Goal: Task Accomplishment & Management: Manage account settings

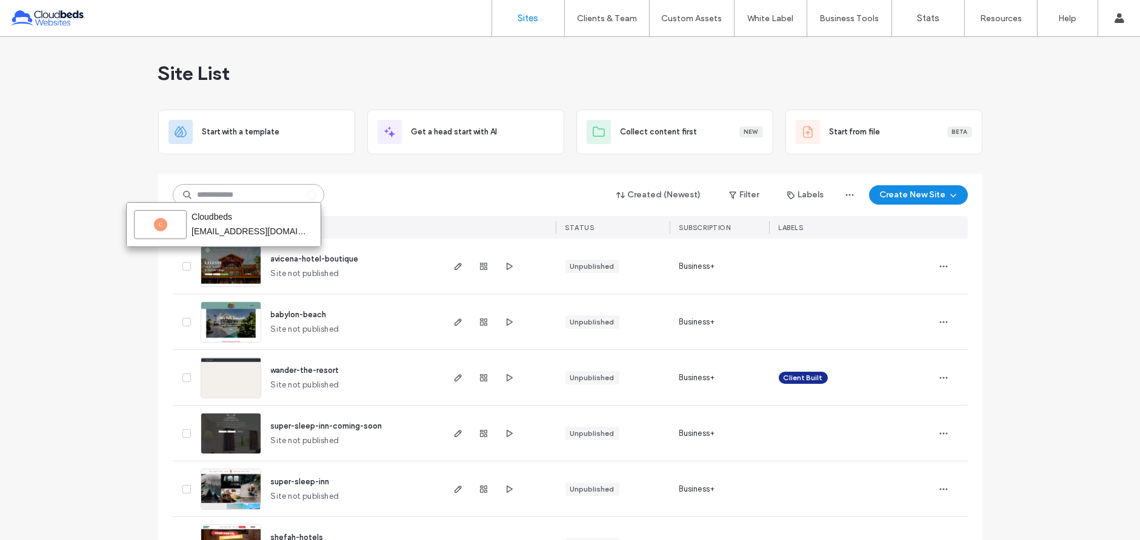
click at [273, 201] on input at bounding box center [248, 195] width 151 height 22
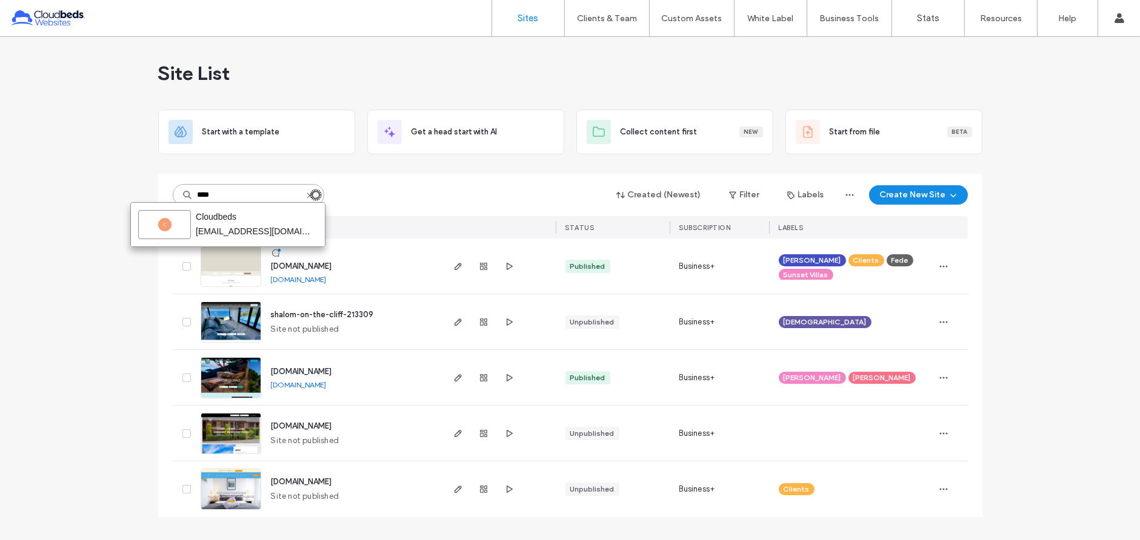
click at [242, 195] on input "****" at bounding box center [248, 195] width 151 height 22
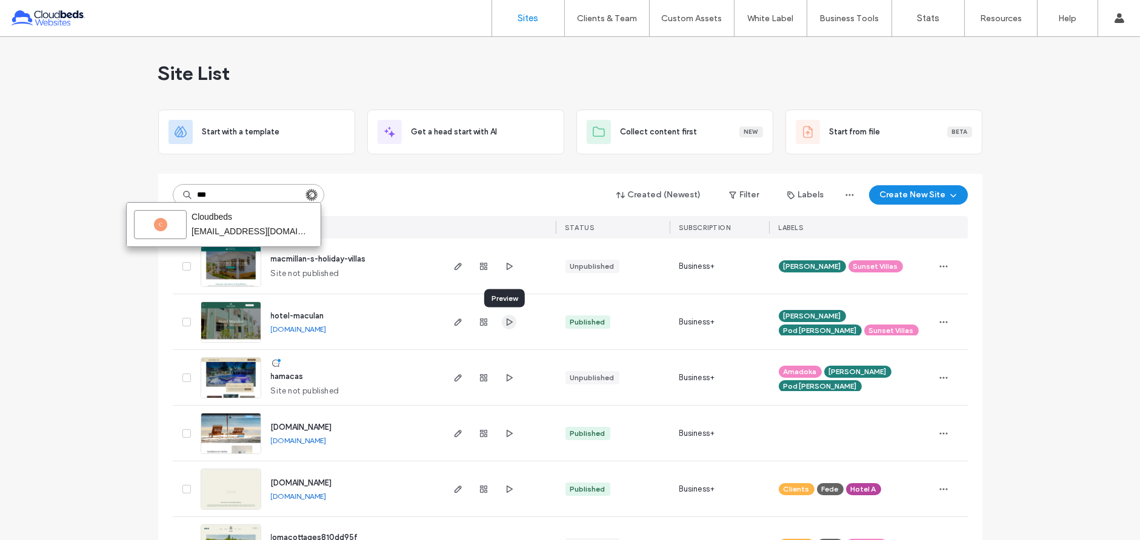
type input "***"
click at [506, 325] on icon "button" at bounding box center [509, 322] width 10 height 10
click at [357, 256] on span "macmillan-s-holiday-villas" at bounding box center [318, 258] width 95 height 9
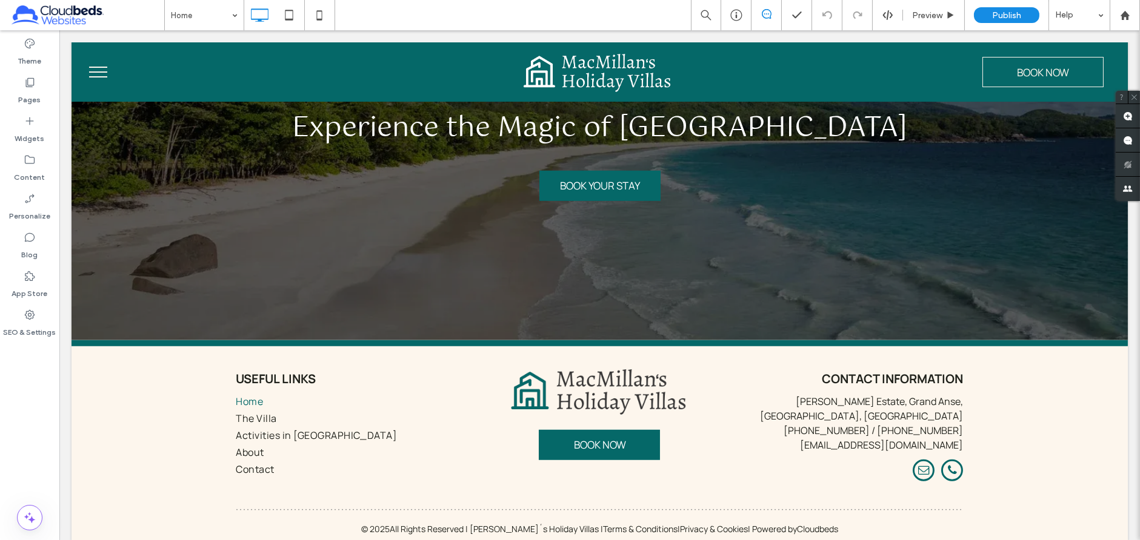
scroll to position [1976, 0]
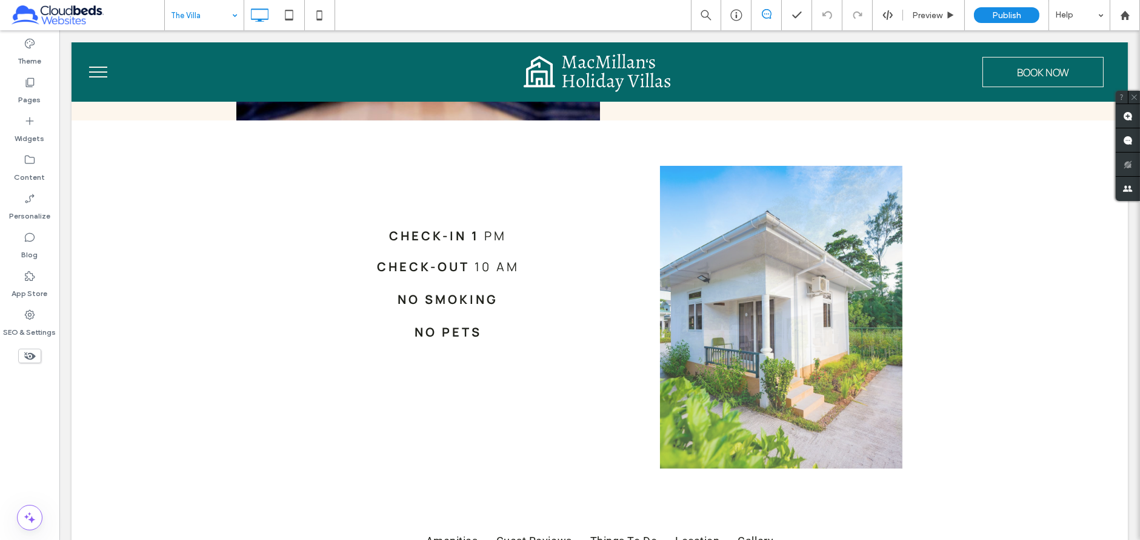
scroll to position [402, 0]
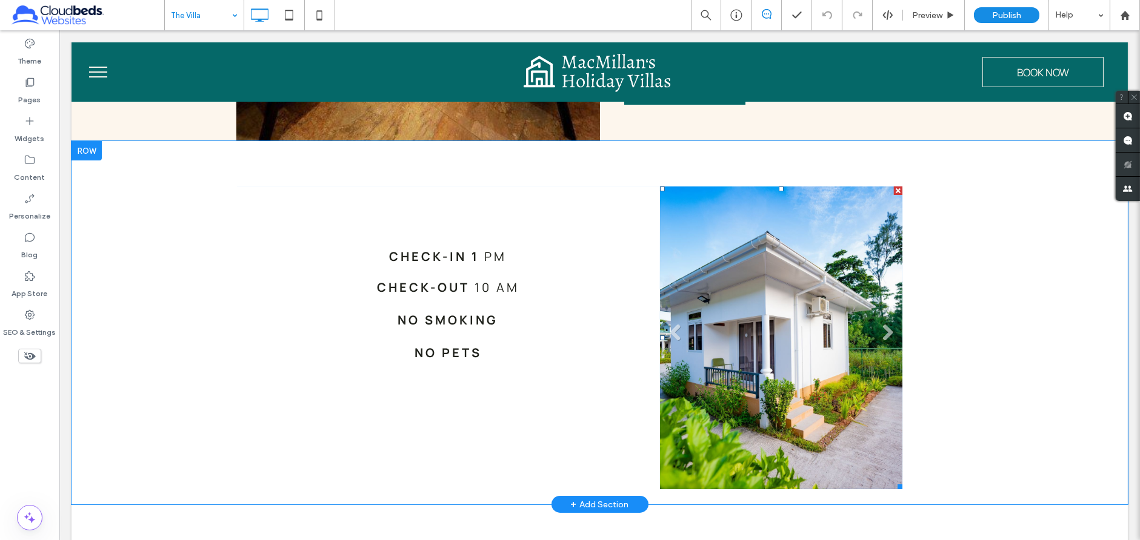
click at [823, 251] on li "Slide title Write your caption here Button" at bounding box center [781, 338] width 242 height 303
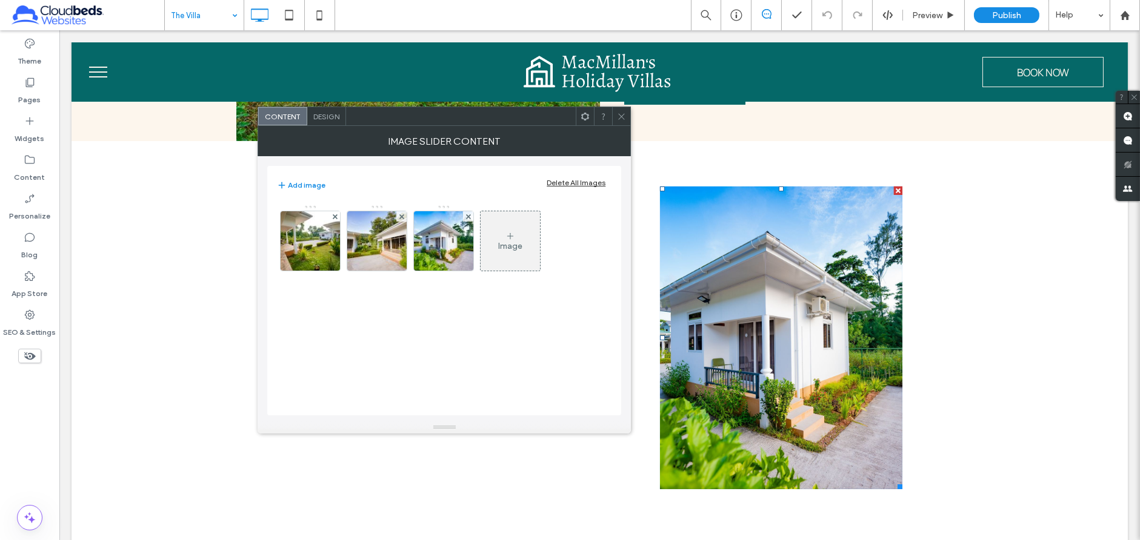
click at [624, 112] on icon at bounding box center [621, 116] width 9 height 9
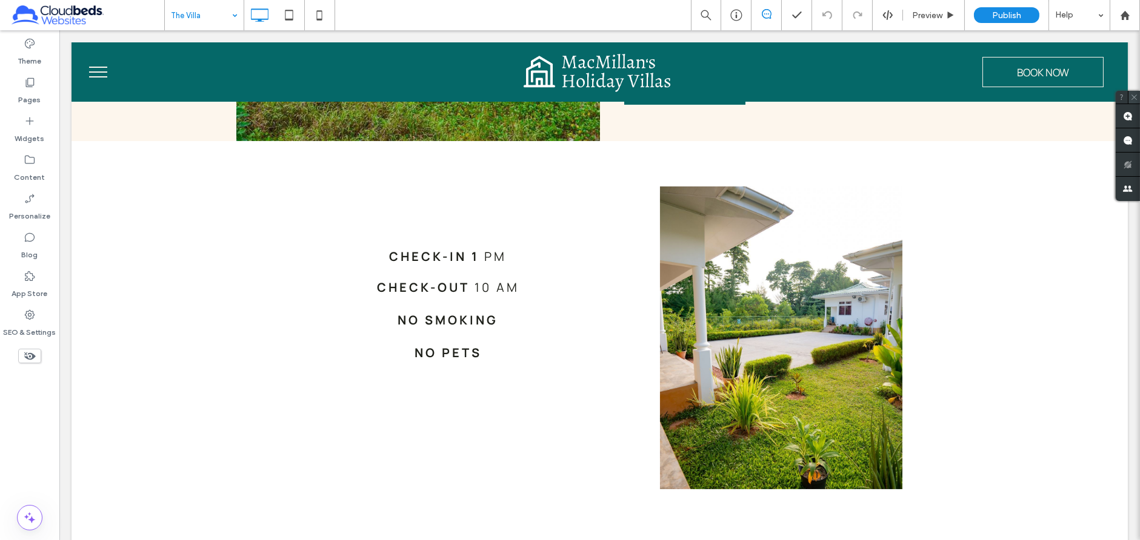
click at [1134, 98] on icon at bounding box center [1134, 97] width 8 height 8
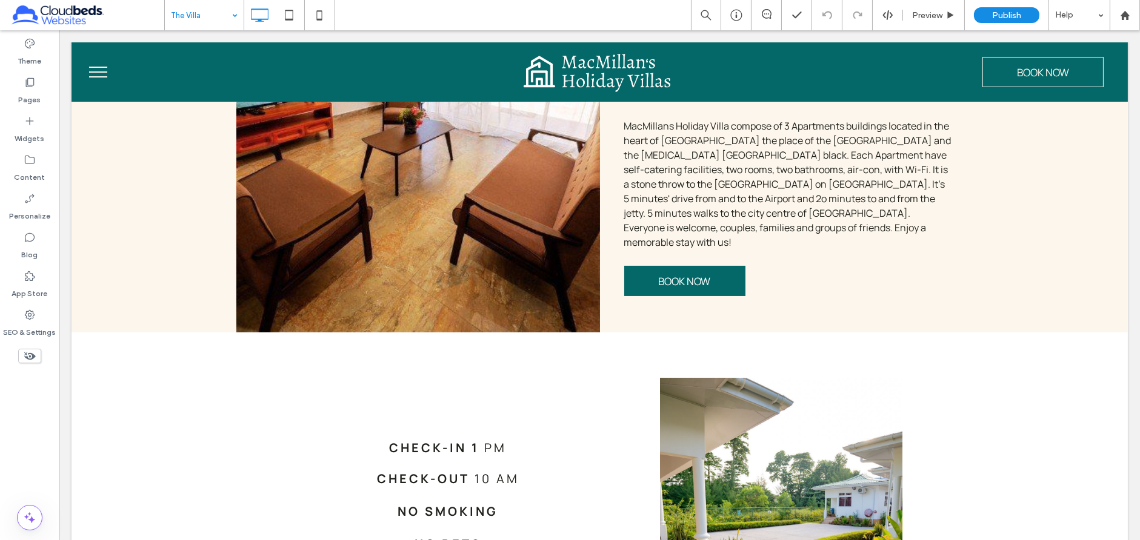
scroll to position [0, 0]
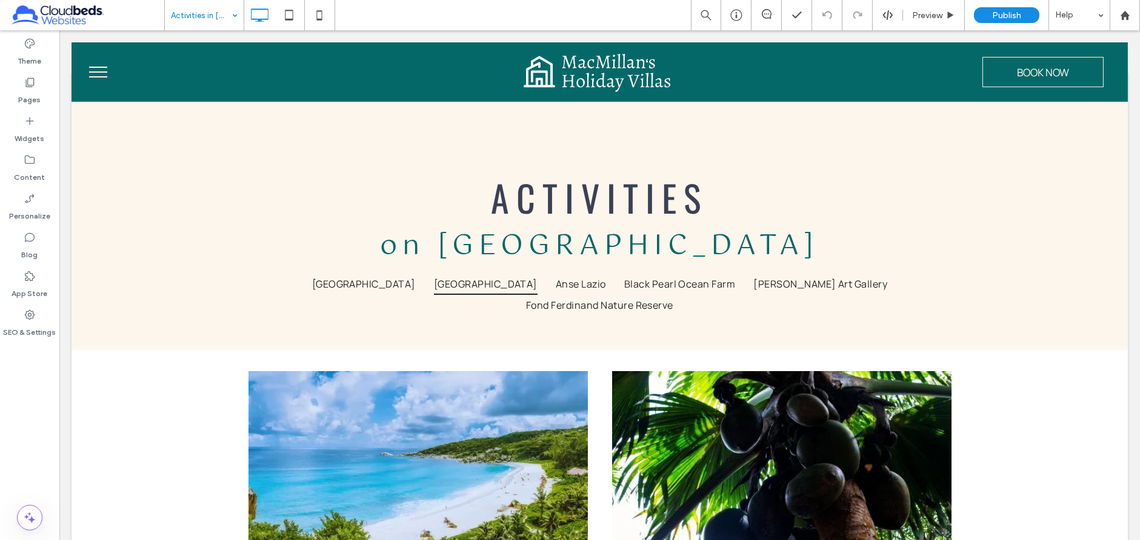
scroll to position [26, 0]
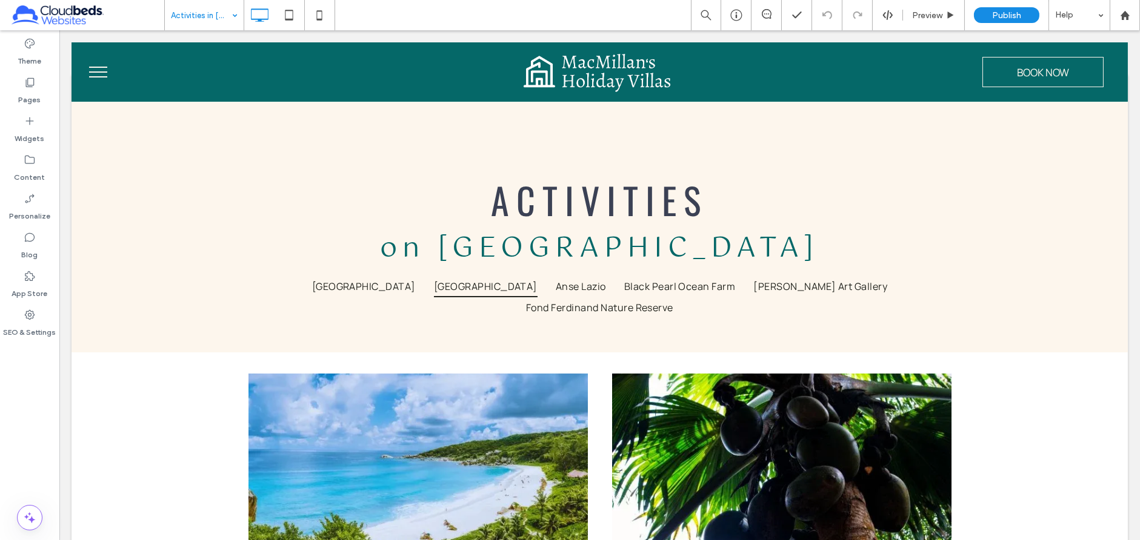
click at [193, 13] on input at bounding box center [201, 15] width 61 height 30
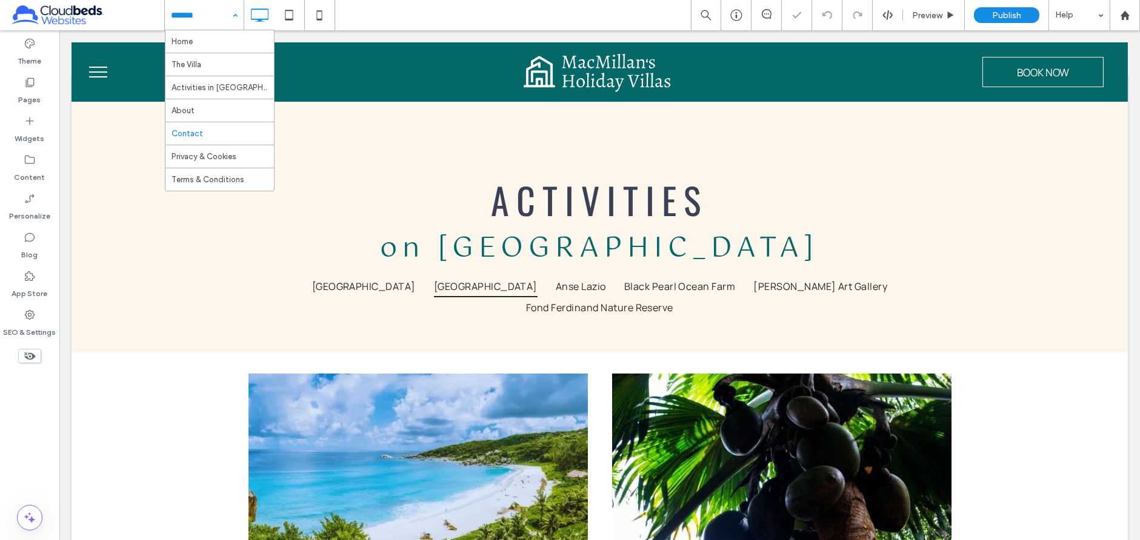
click at [231, 16] on div "Home The Villa Activities in Praslin Island About Contact Privacy & Cookies Ter…" at bounding box center [204, 15] width 79 height 30
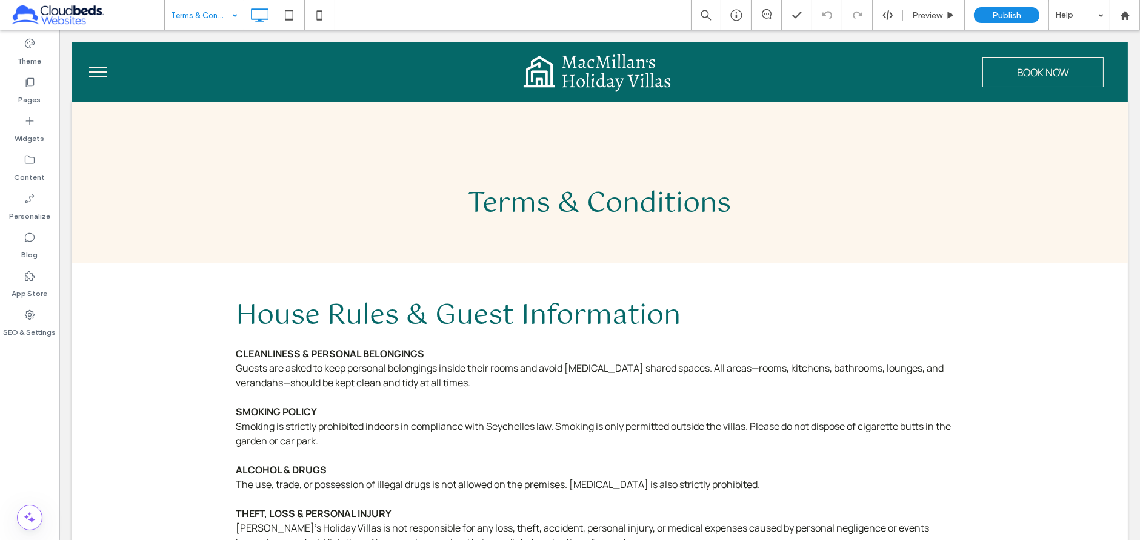
click at [179, 26] on input at bounding box center [201, 15] width 61 height 30
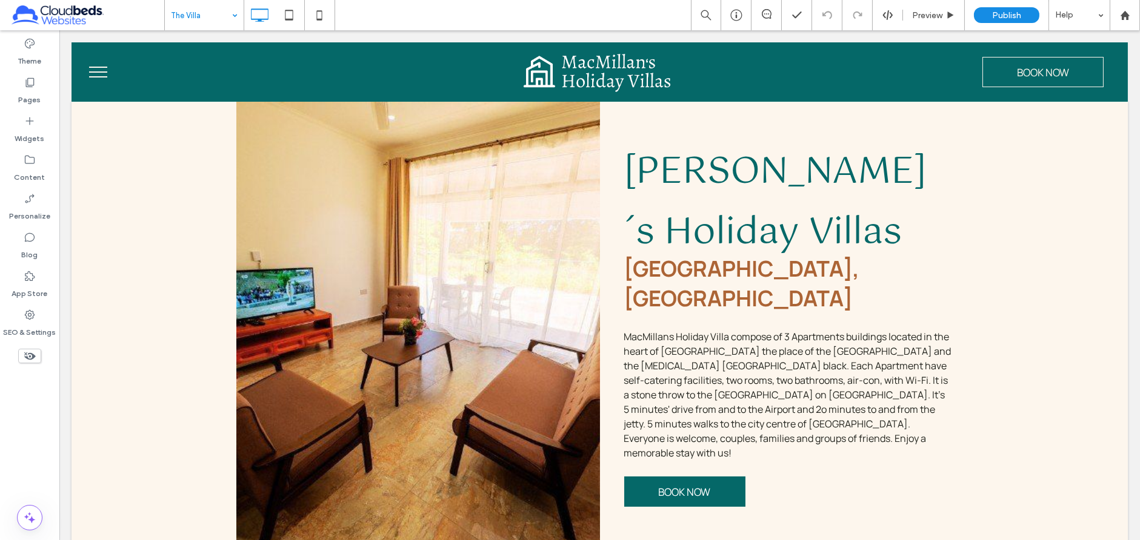
click at [202, 16] on input at bounding box center [201, 15] width 61 height 30
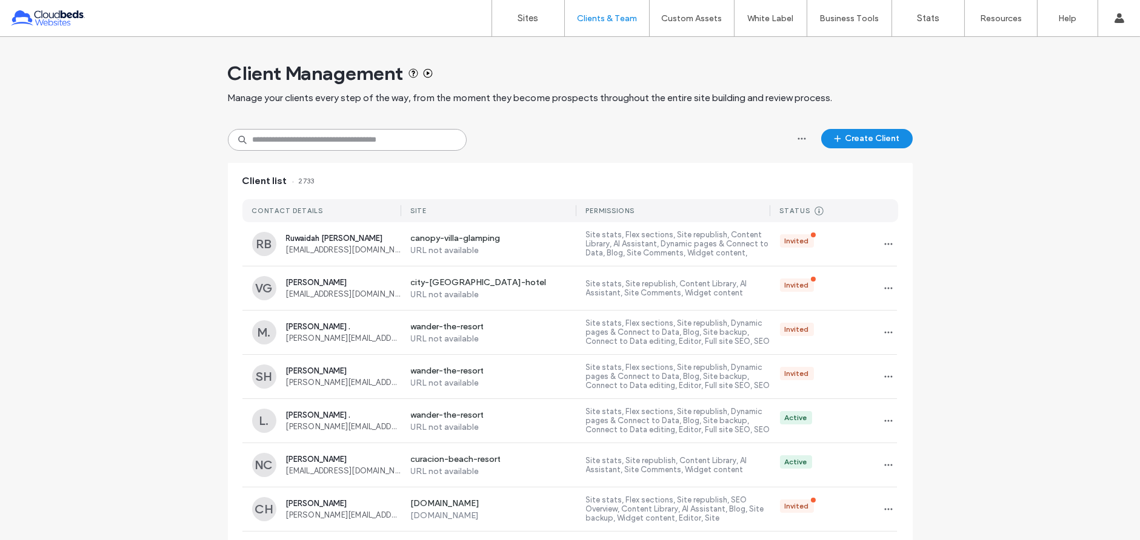
click at [338, 140] on input at bounding box center [347, 140] width 239 height 22
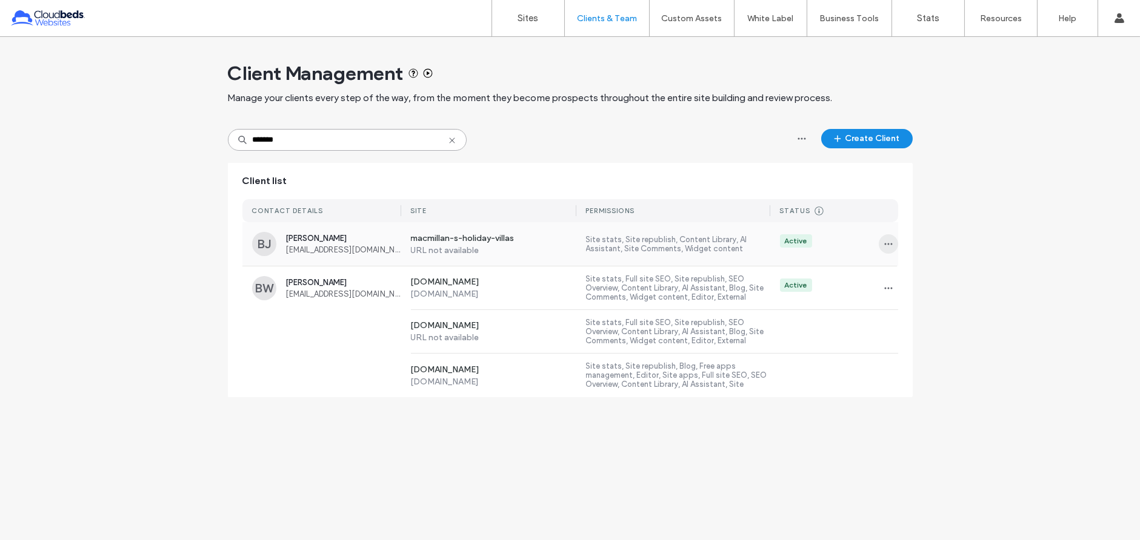
type input "*******"
click at [888, 246] on icon "button" at bounding box center [888, 244] width 10 height 10
click at [934, 276] on span "Sites & Permissions" at bounding box center [938, 276] width 71 height 12
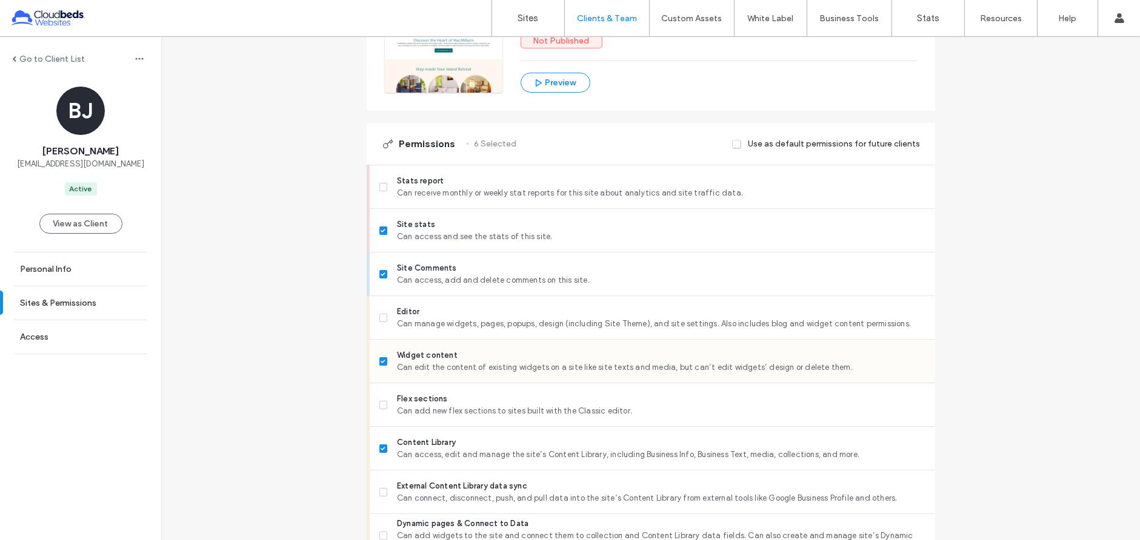
scroll to position [336, 0]
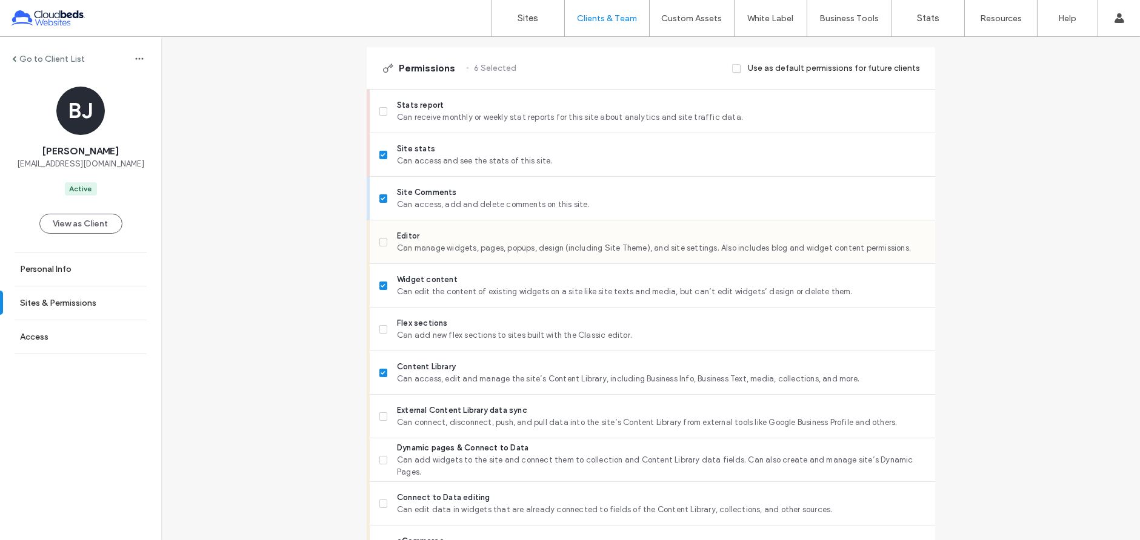
click at [425, 239] on span "Editor" at bounding box center [661, 236] width 528 height 12
click at [433, 317] on span "Flex sections" at bounding box center [661, 323] width 528 height 12
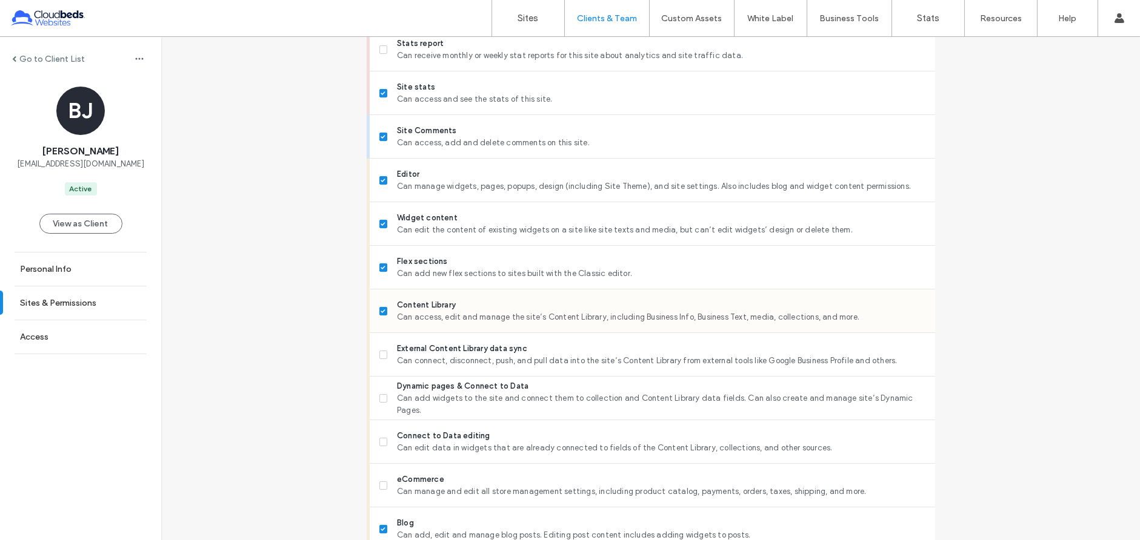
scroll to position [404, 0]
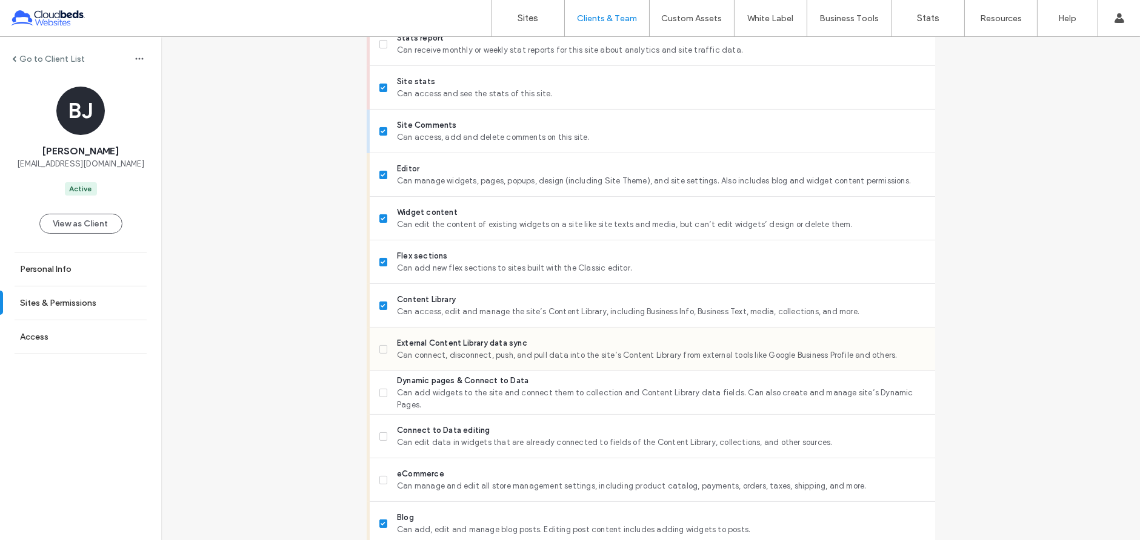
click at [462, 344] on span "External Content Library data sync" at bounding box center [661, 343] width 528 height 12
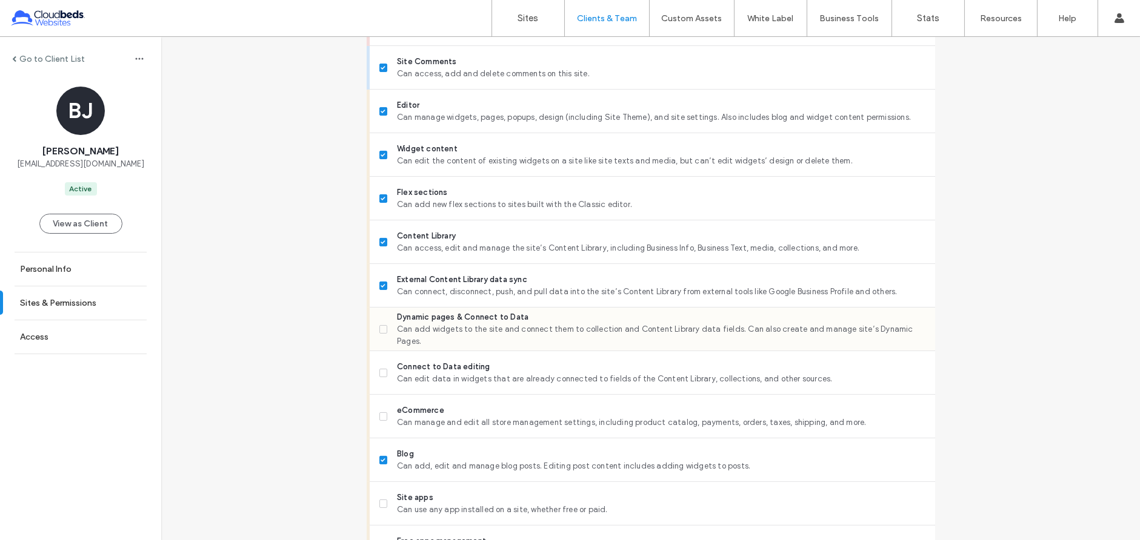
scroll to position [471, 0]
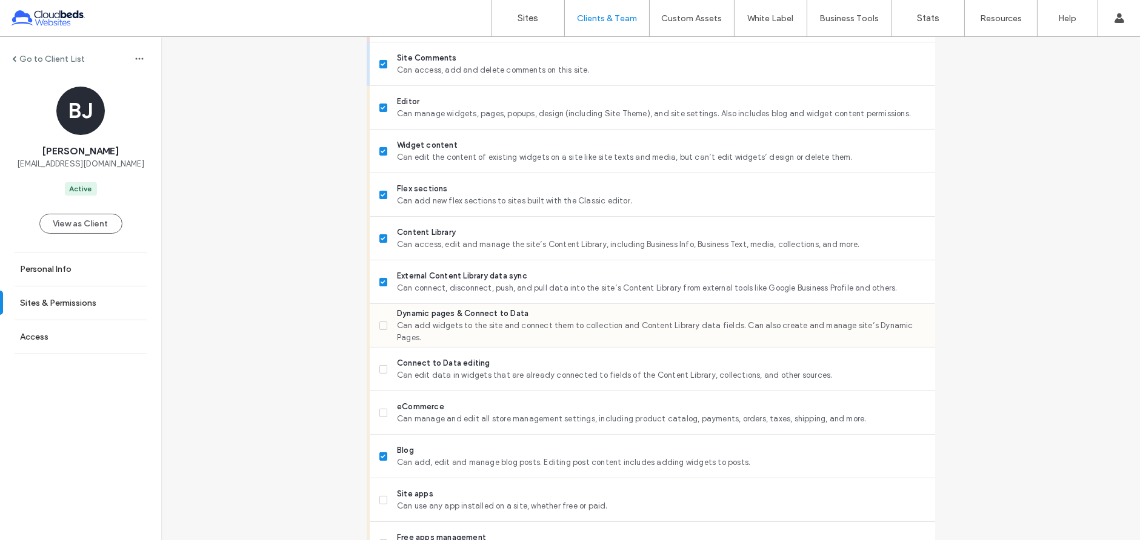
click at [465, 320] on span "Dynamic pages & Connect to Data" at bounding box center [661, 314] width 528 height 12
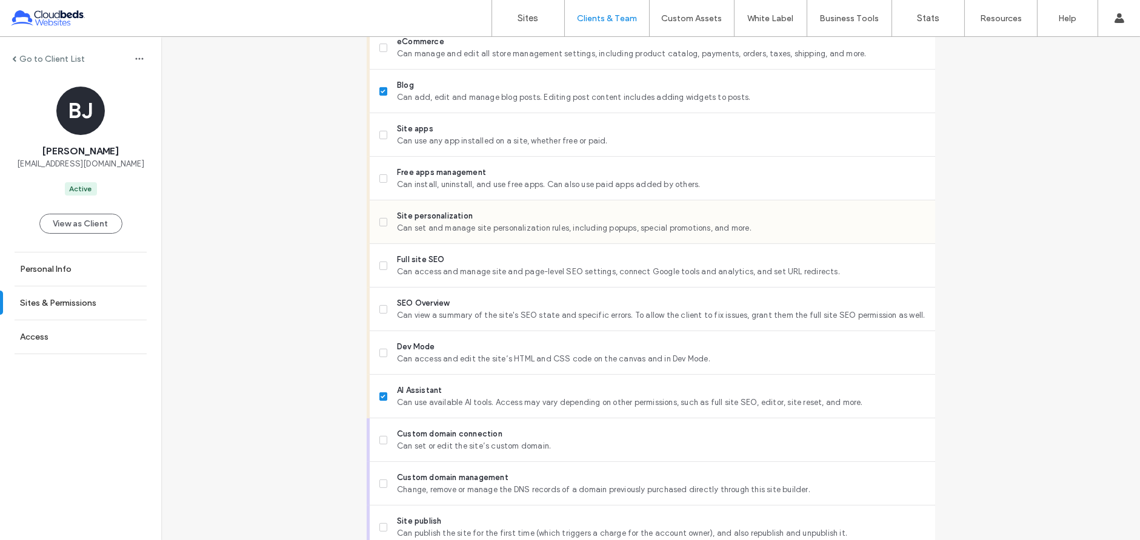
scroll to position [875, 0]
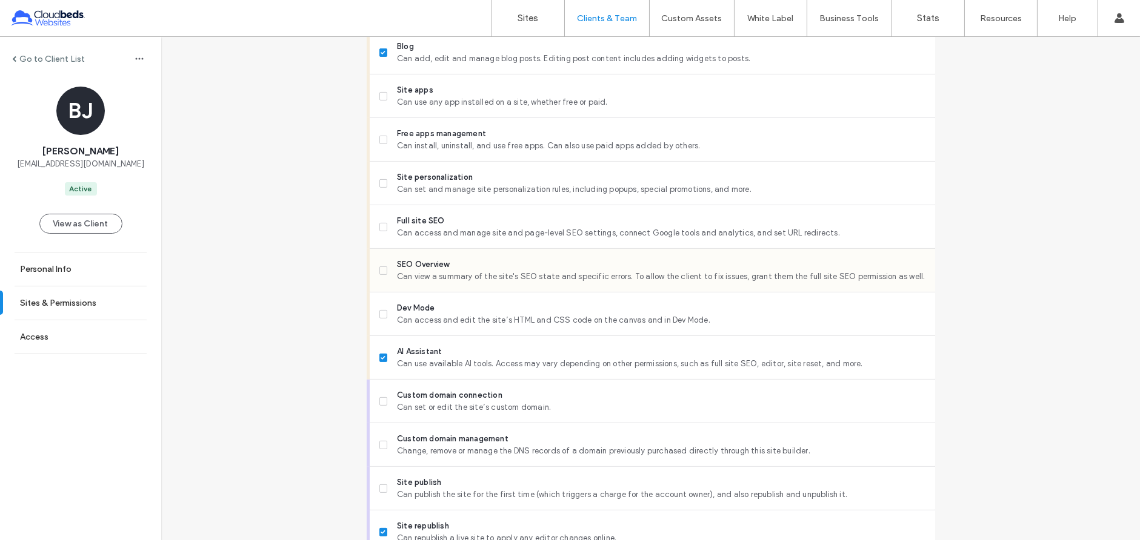
click at [465, 271] on span "Can view a summary of the site's SEO state and specific errors. To allow the cl…" at bounding box center [661, 277] width 528 height 12
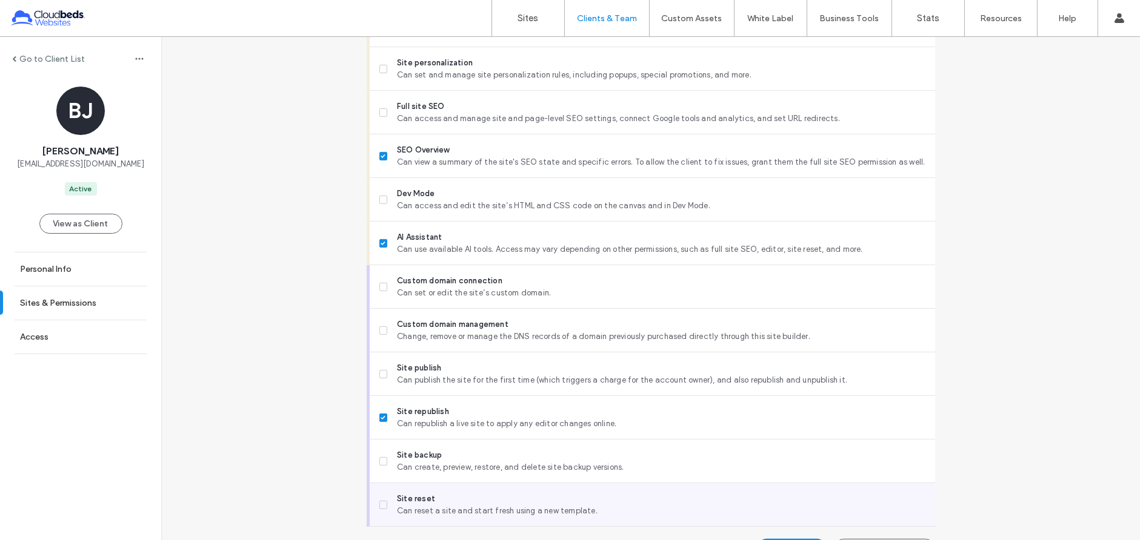
scroll to position [1020, 0]
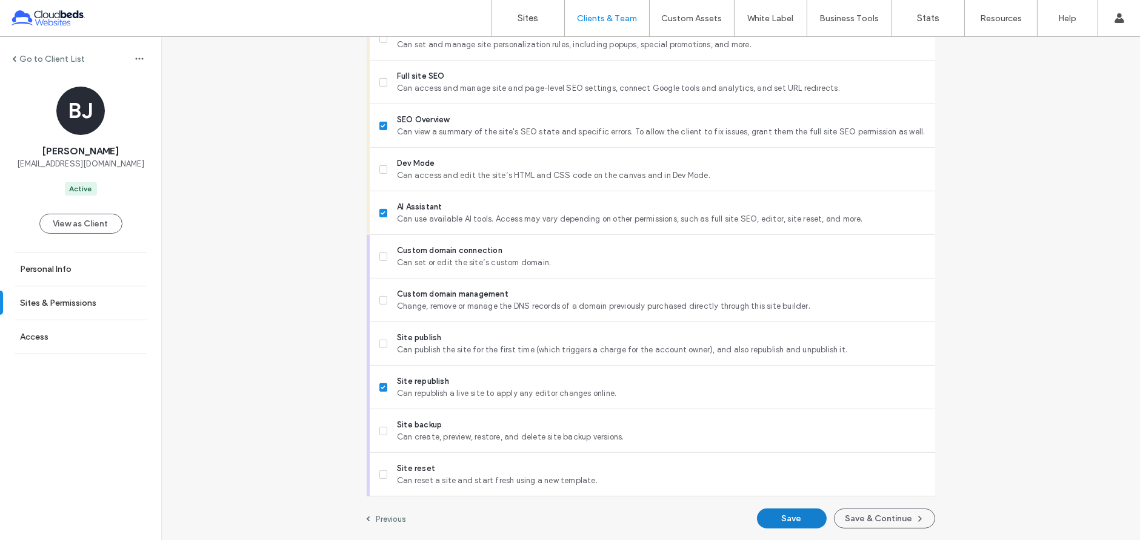
click at [805, 519] on button "Save" at bounding box center [792, 519] width 70 height 20
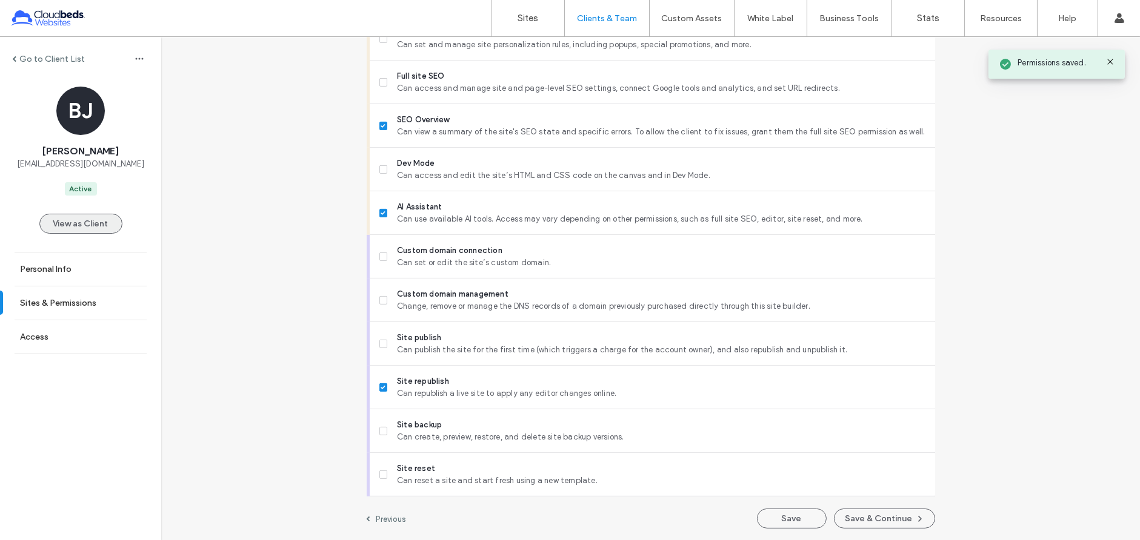
click at [95, 227] on button "View as Client" at bounding box center [80, 224] width 83 height 20
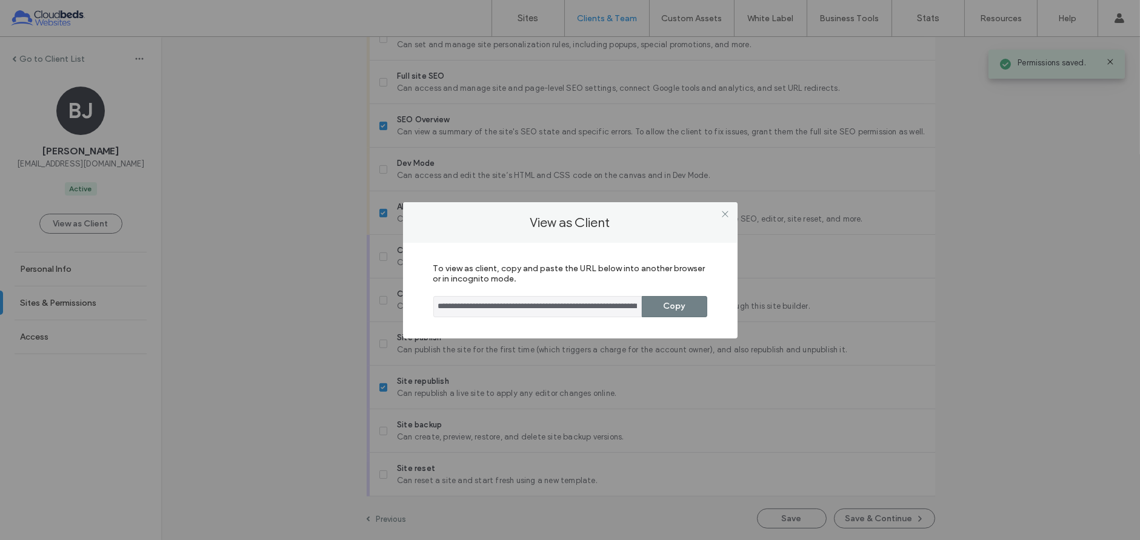
click at [675, 313] on button "Copy" at bounding box center [674, 306] width 65 height 21
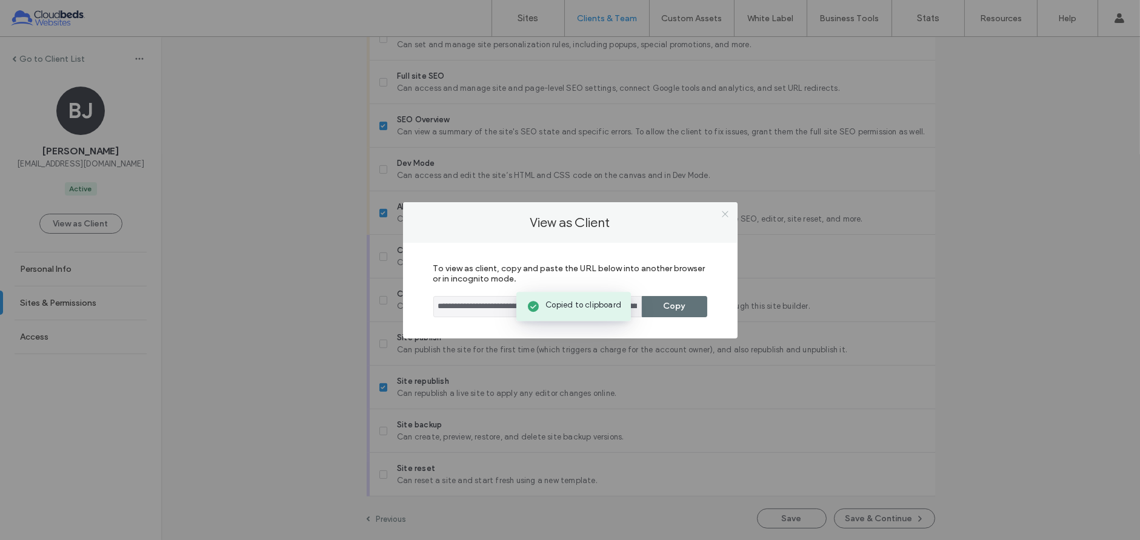
click at [728, 216] on icon at bounding box center [724, 214] width 9 height 9
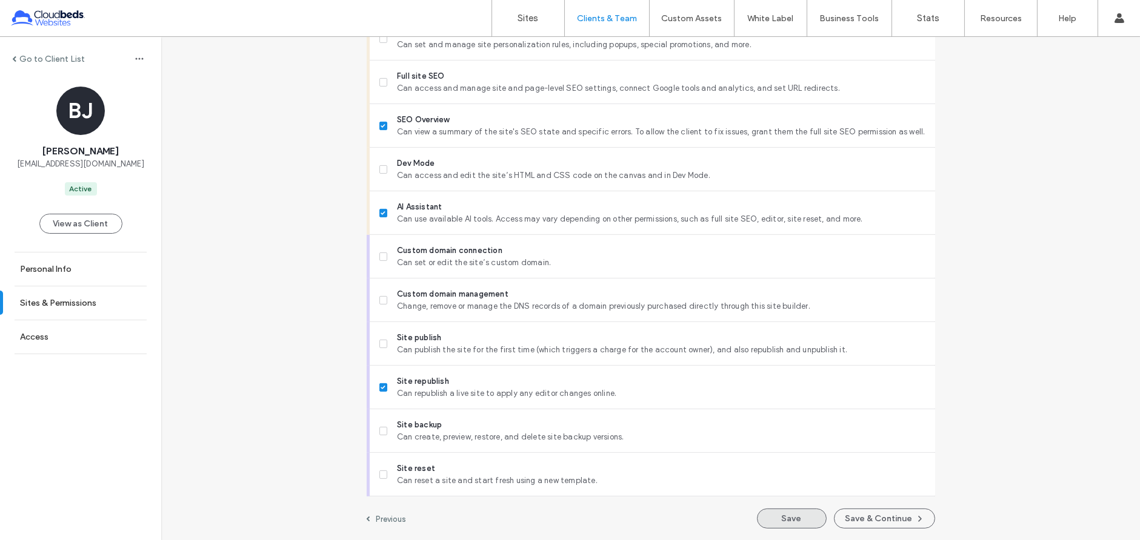
click at [794, 516] on button "Save" at bounding box center [792, 519] width 70 height 20
